Goal: Find contact information: Find contact information

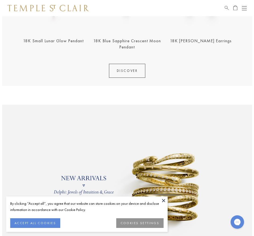
scroll to position [253, 0]
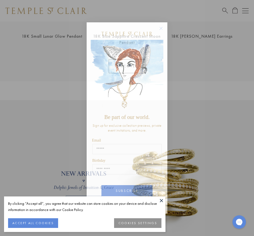
click at [161, 26] on circle "Close dialog" at bounding box center [161, 28] width 6 height 6
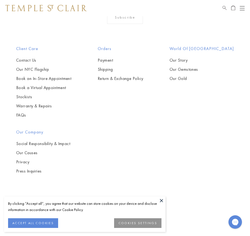
scroll to position [1181, 0]
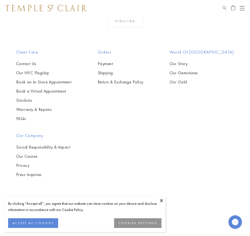
click at [163, 200] on button at bounding box center [161, 200] width 8 height 8
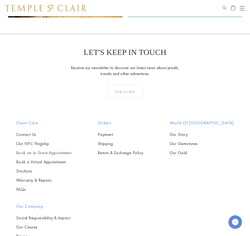
scroll to position [1115, 0]
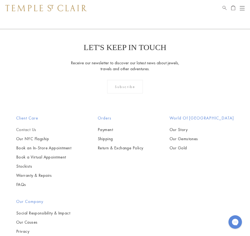
click at [27, 133] on link "Contact Us" at bounding box center [43, 130] width 55 height 6
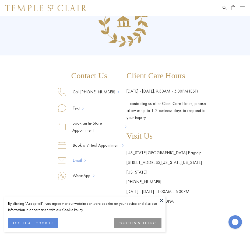
scroll to position [31, 0]
click at [66, 158] on link "Email" at bounding box center [75, 160] width 19 height 7
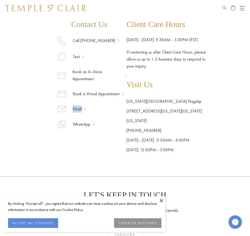
scroll to position [295, 0]
